Goal: Information Seeking & Learning: Check status

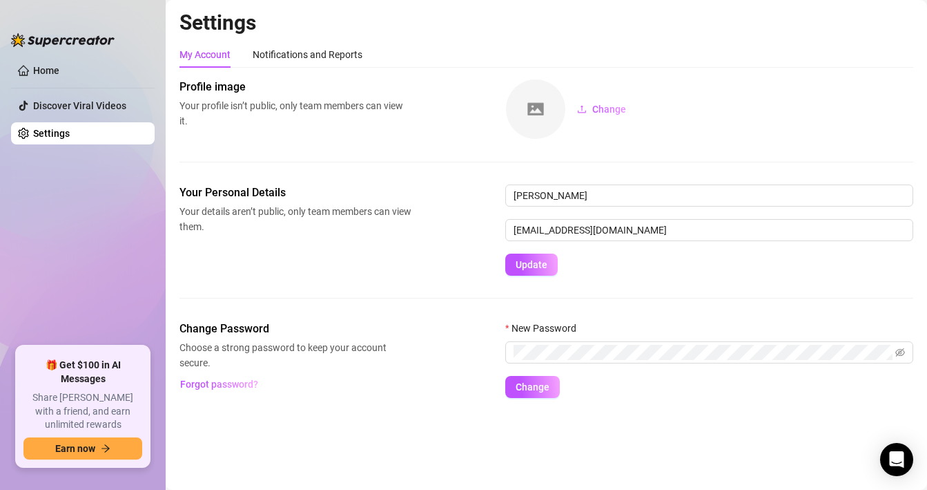
click at [55, 82] on ul "Home Discover Viral Videos Settings" at bounding box center [83, 197] width 144 height 287
click at [52, 75] on link "Home" at bounding box center [46, 70] width 26 height 11
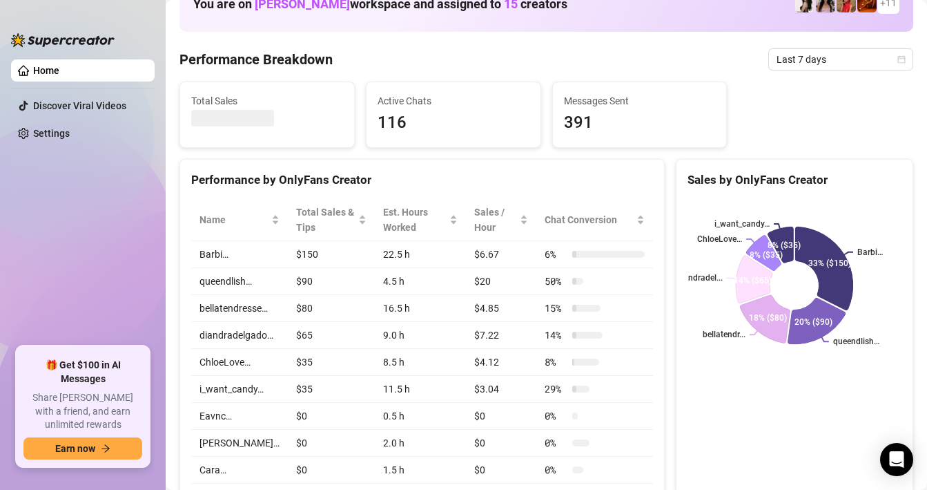
scroll to position [181, 0]
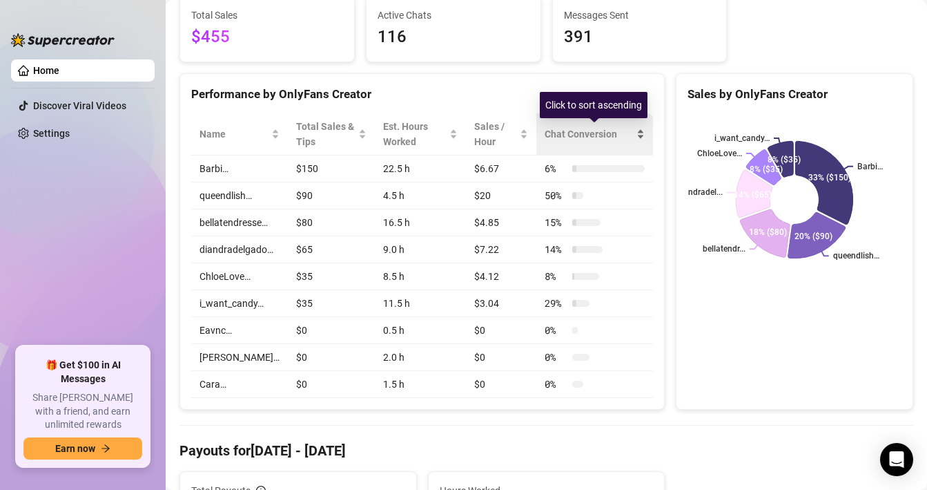
click at [639, 134] on div "Chat Conversion" at bounding box center [595, 133] width 100 height 15
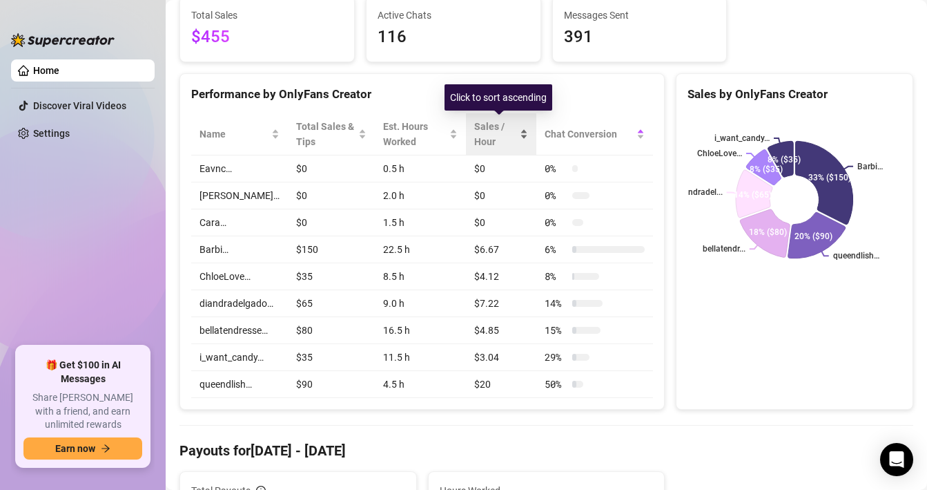
click at [511, 135] on span "Sales / Hour" at bounding box center [495, 134] width 43 height 30
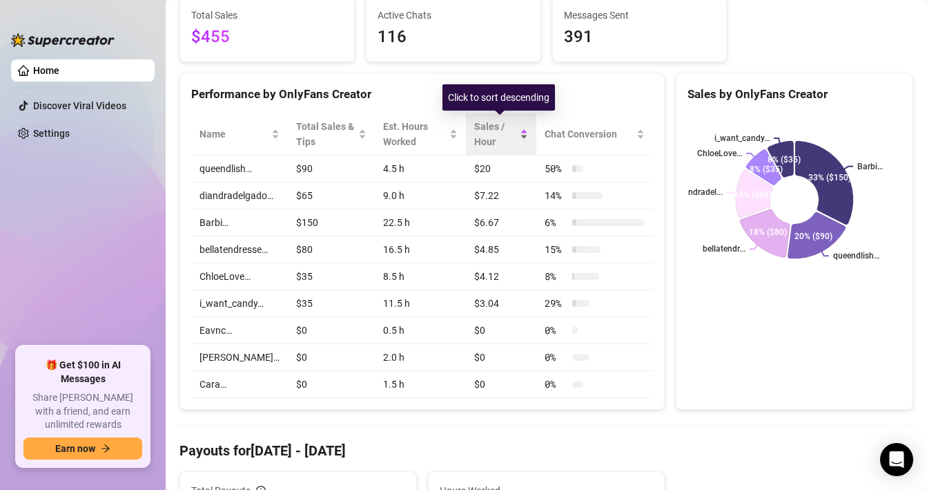
click at [510, 135] on span "Sales / Hour" at bounding box center [495, 134] width 43 height 30
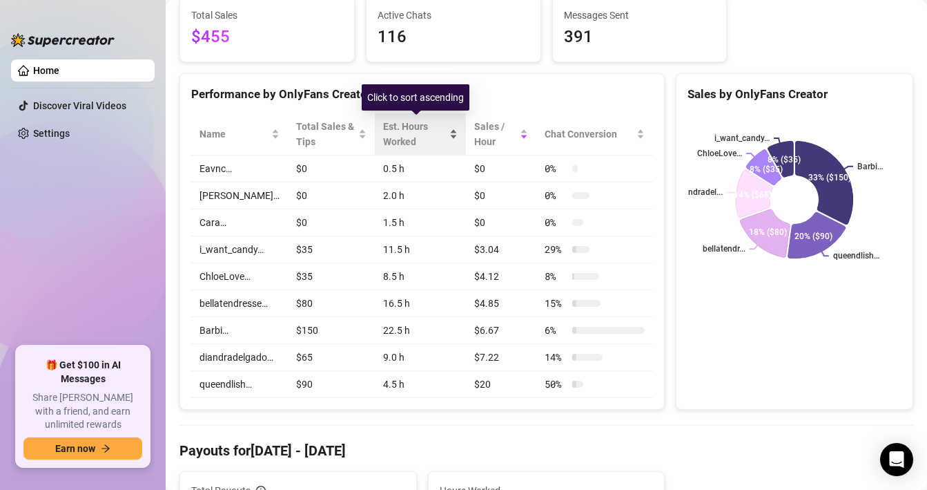
click at [407, 148] on div "Est. Hours Worked" at bounding box center [414, 134] width 63 height 30
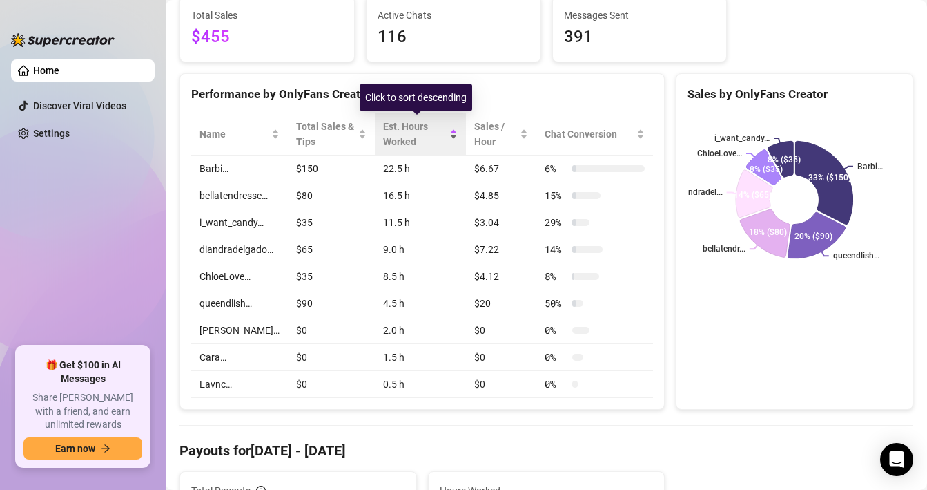
click at [407, 148] on div "Est. Hours Worked" at bounding box center [414, 134] width 63 height 30
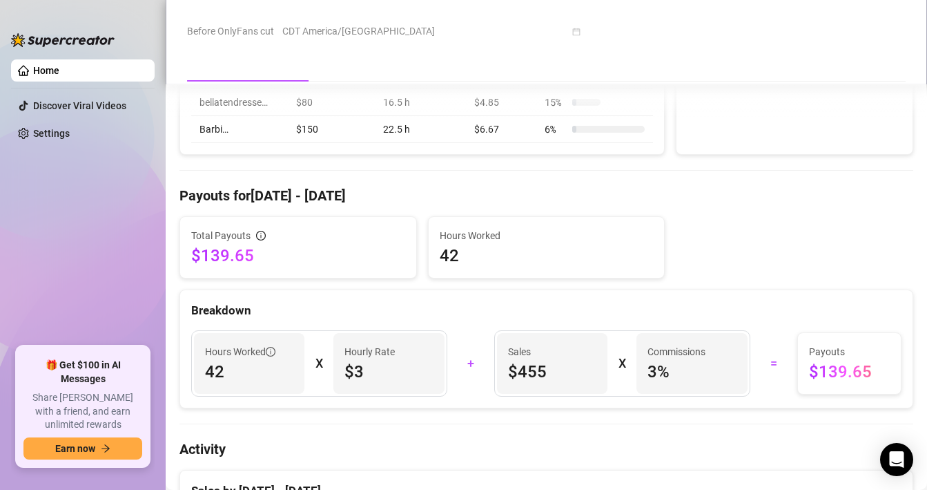
scroll to position [445, 0]
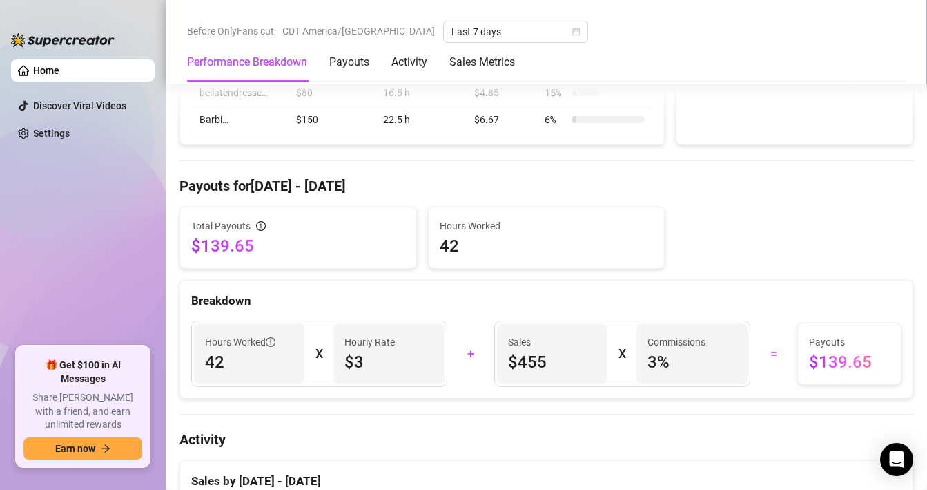
click at [326, 188] on h4 "Payouts for [DATE] - [DATE]" at bounding box center [547, 185] width 734 height 19
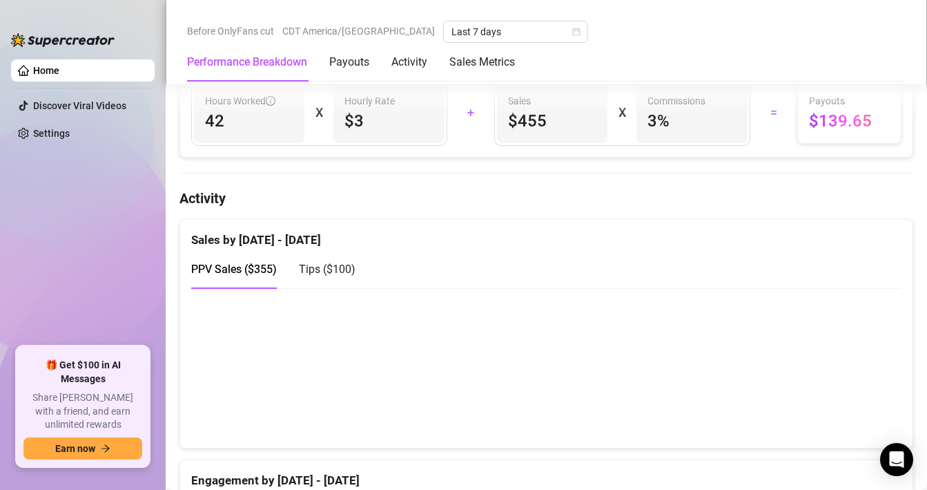
scroll to position [663, 0]
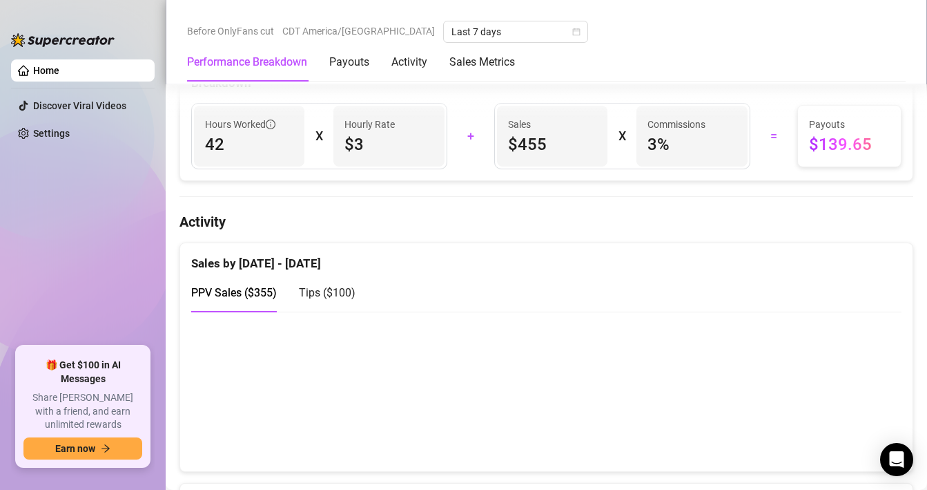
click at [355, 148] on span "$3" at bounding box center [389, 144] width 88 height 22
click at [327, 255] on div "Sales by [DATE] - [DATE]" at bounding box center [546, 258] width 710 height 30
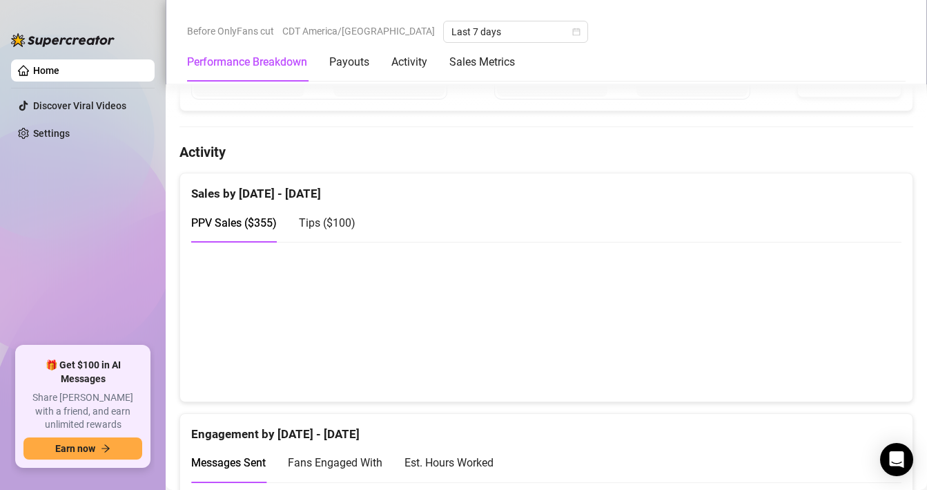
scroll to position [733, 0]
click at [335, 229] on span "Tips ( $100 )" at bounding box center [327, 221] width 57 height 13
click at [242, 231] on div "PPV Sales ( $355 )" at bounding box center [234, 221] width 86 height 17
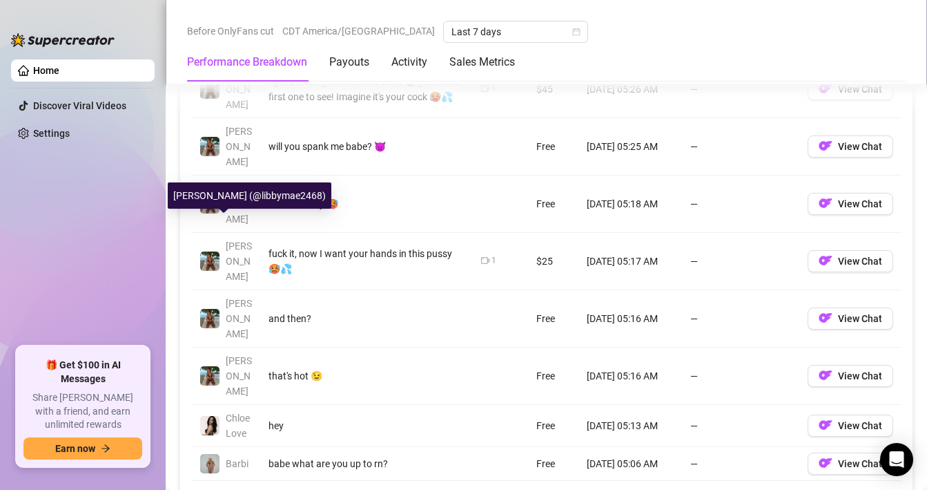
scroll to position [1361, 0]
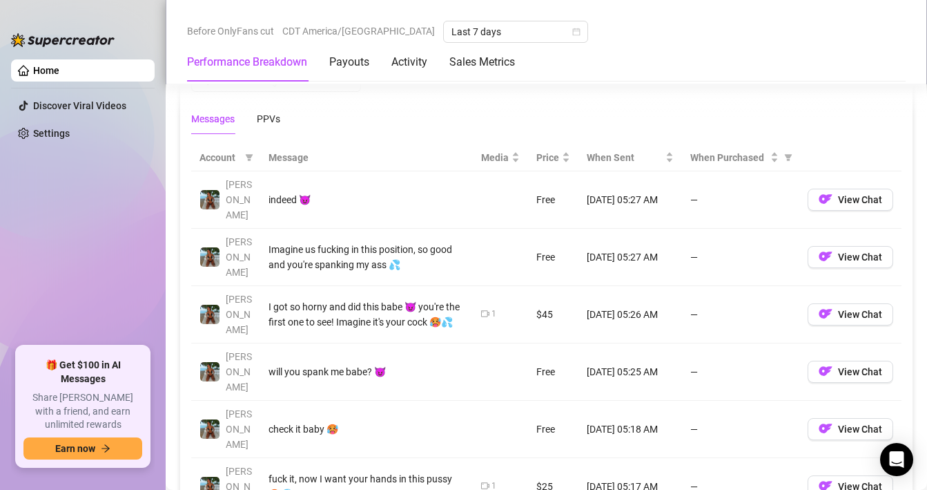
click at [434, 55] on div "Performance Breakdown Payouts Activity Sales Metrics" at bounding box center [351, 62] width 328 height 39
click at [425, 55] on div "Activity" at bounding box center [409, 62] width 36 height 17
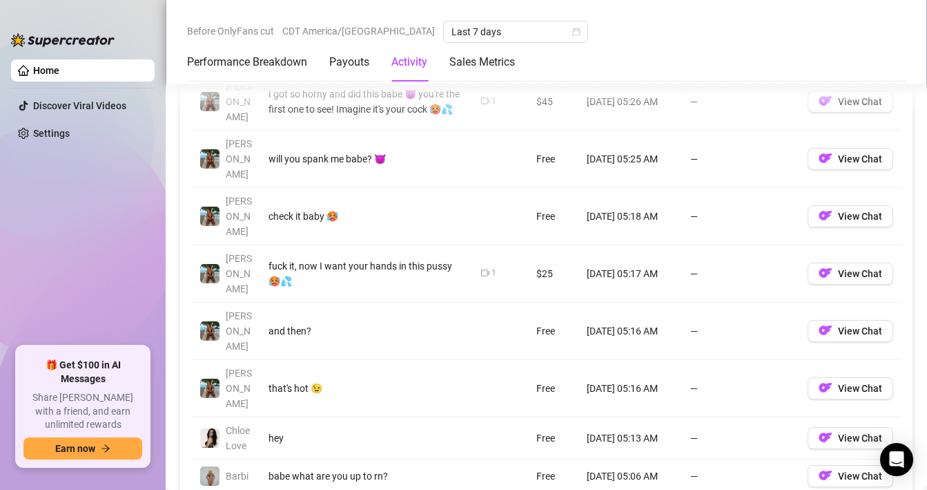
scroll to position [1586, 0]
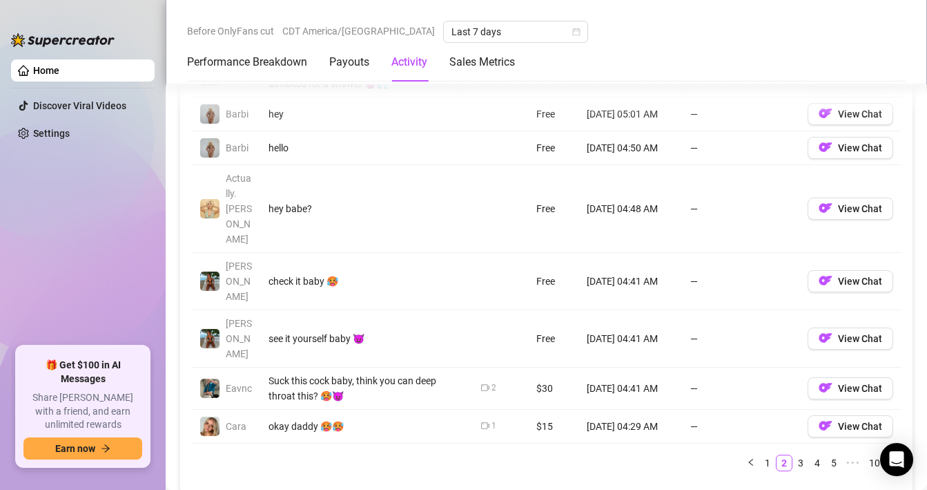
scroll to position [1545, 0]
click at [828, 454] on link "5" at bounding box center [833, 461] width 15 height 15
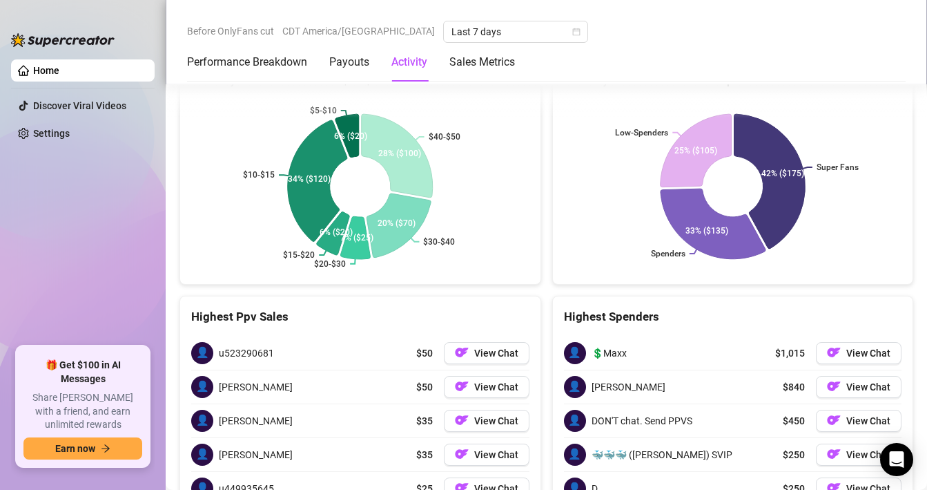
scroll to position [2401, 0]
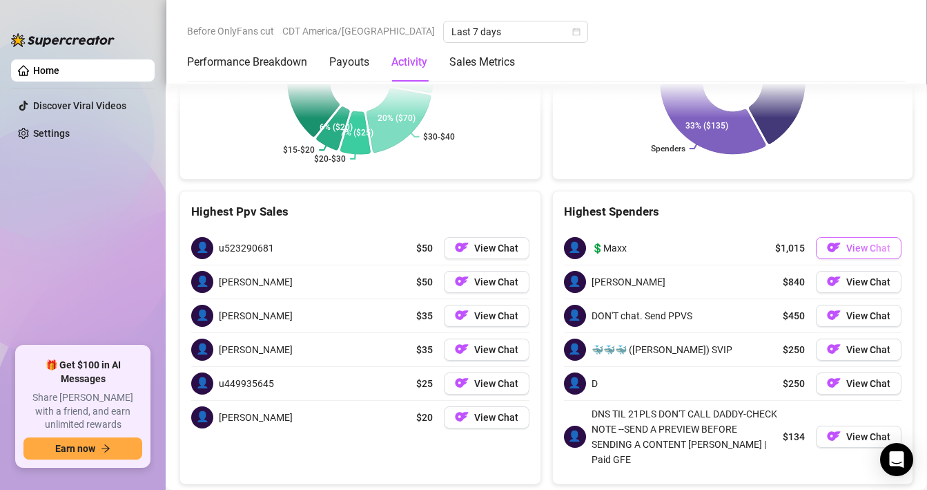
click at [857, 242] on span "View Chat" at bounding box center [868, 247] width 44 height 11
click at [860, 242] on span "View Chat" at bounding box center [868, 247] width 44 height 11
click at [862, 242] on span "View Chat" at bounding box center [868, 247] width 44 height 11
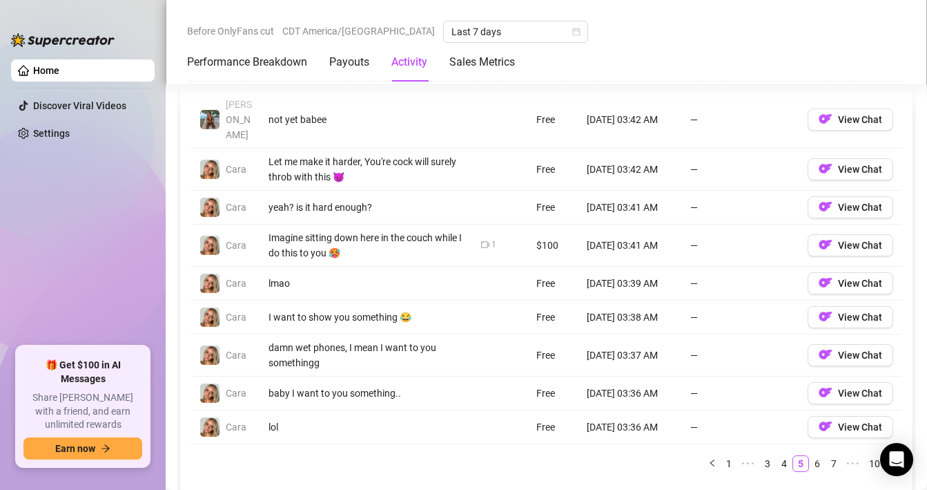
scroll to position [1500, 0]
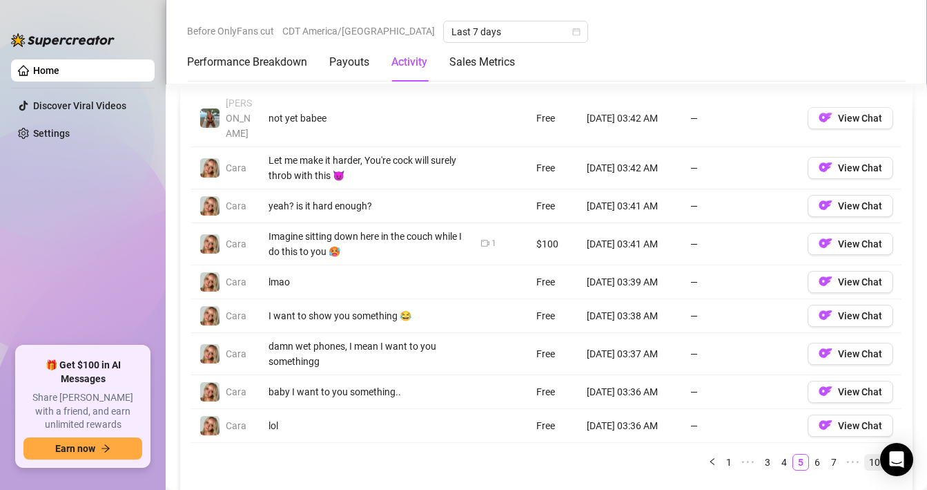
click at [867, 454] on link "10" at bounding box center [874, 461] width 19 height 15
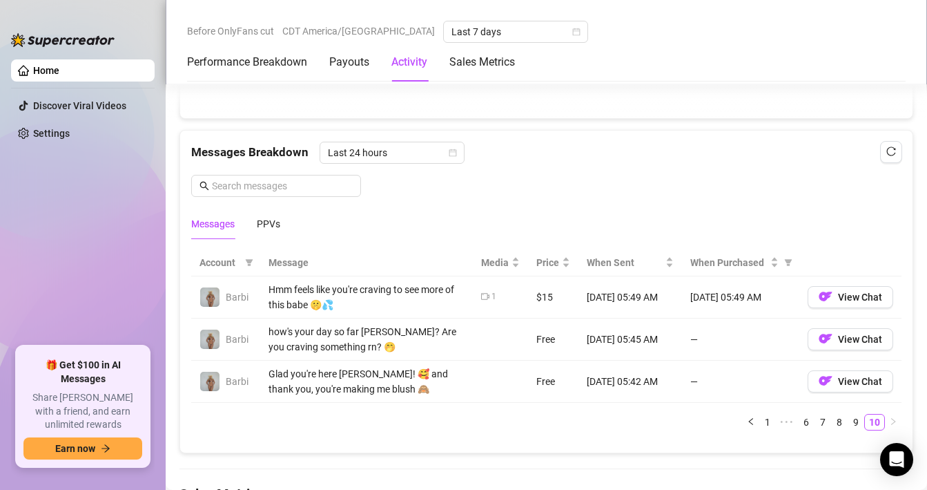
scroll to position [1265, 0]
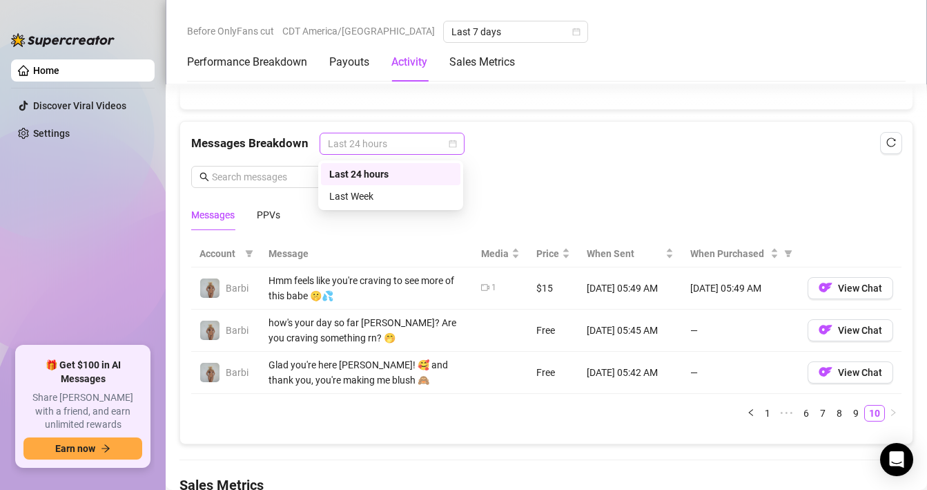
click at [358, 154] on span "Last 24 hours" at bounding box center [392, 143] width 128 height 21
click at [362, 190] on div "Last Week" at bounding box center [390, 195] width 123 height 15
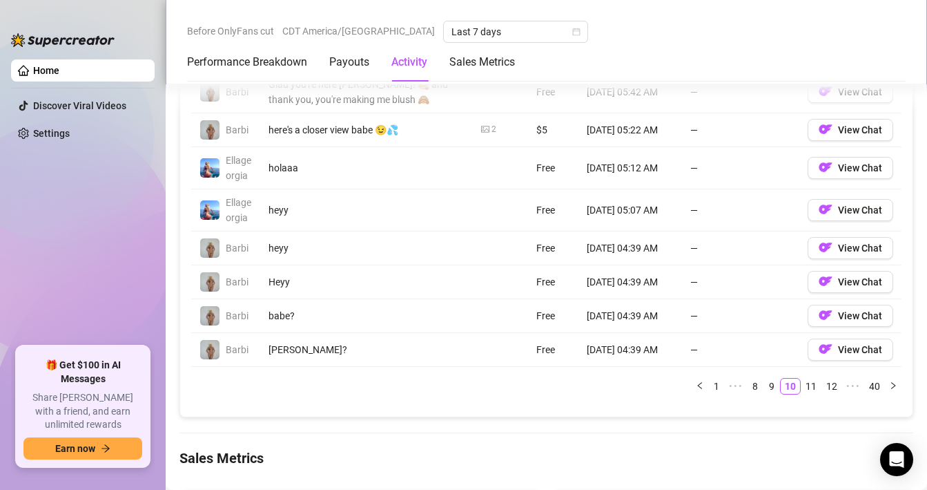
scroll to position [1555, 0]
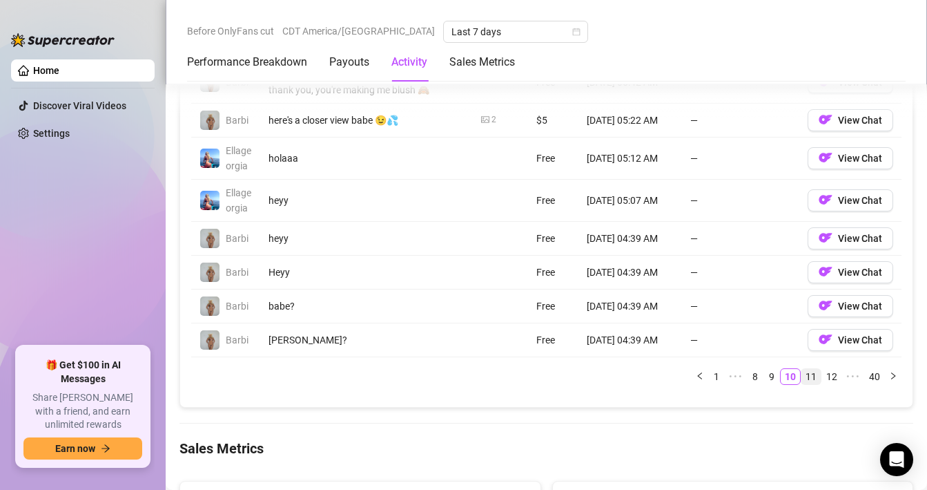
click at [805, 376] on link "11" at bounding box center [811, 376] width 19 height 15
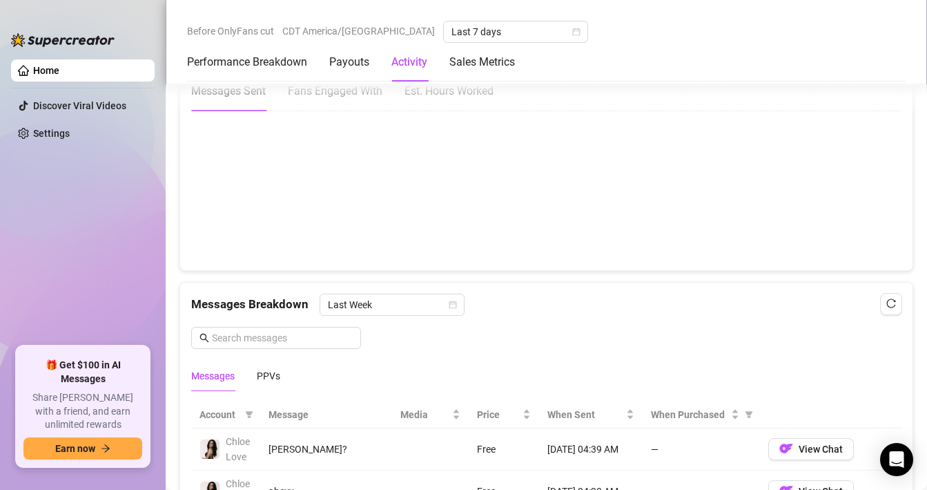
scroll to position [1045, 0]
